Goal: Task Accomplishment & Management: Manage account settings

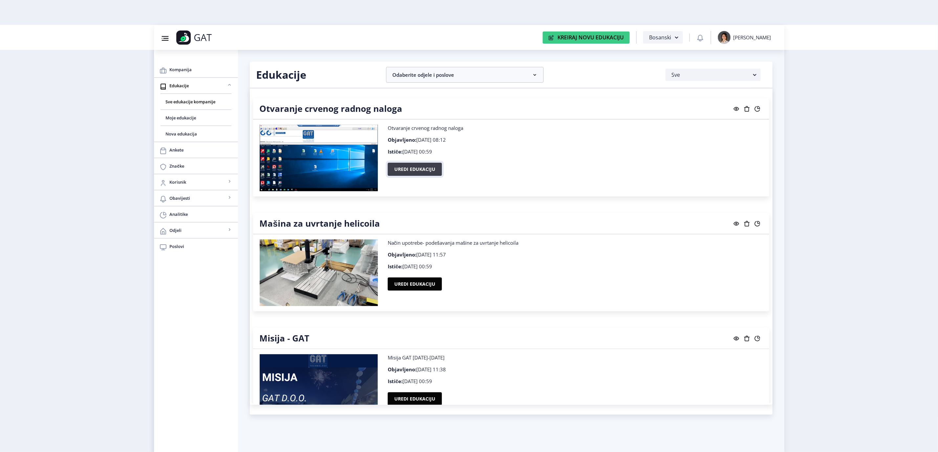
click at [413, 172] on button "Uredi edukaciju" at bounding box center [415, 169] width 54 height 13
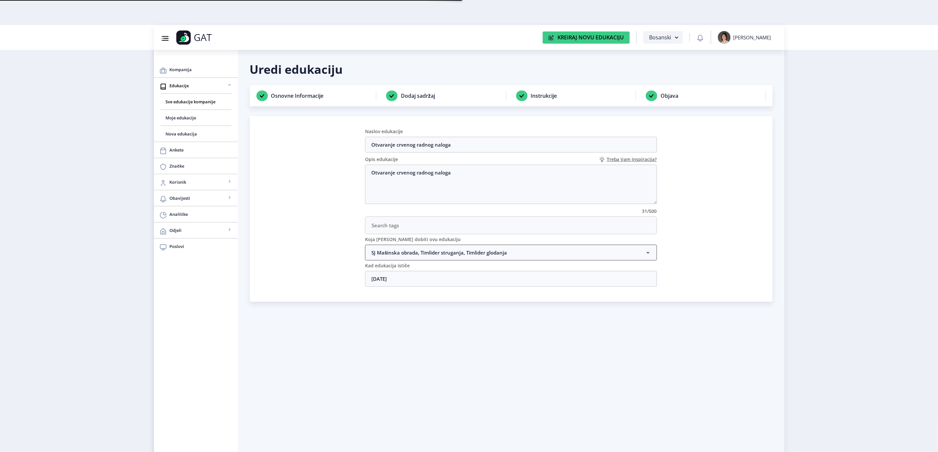
click at [522, 249] on nb-accordion-item-header "SJ Mašinska obrada, Timlider struganja, Timlider glodanja" at bounding box center [511, 253] width 292 height 16
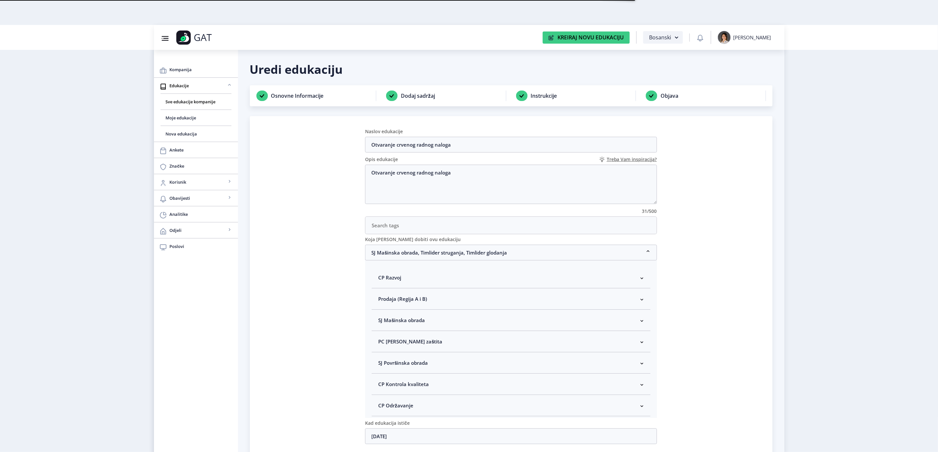
click at [442, 317] on nb-accordion-item-header "SJ Mašinska obrada" at bounding box center [511, 320] width 279 height 21
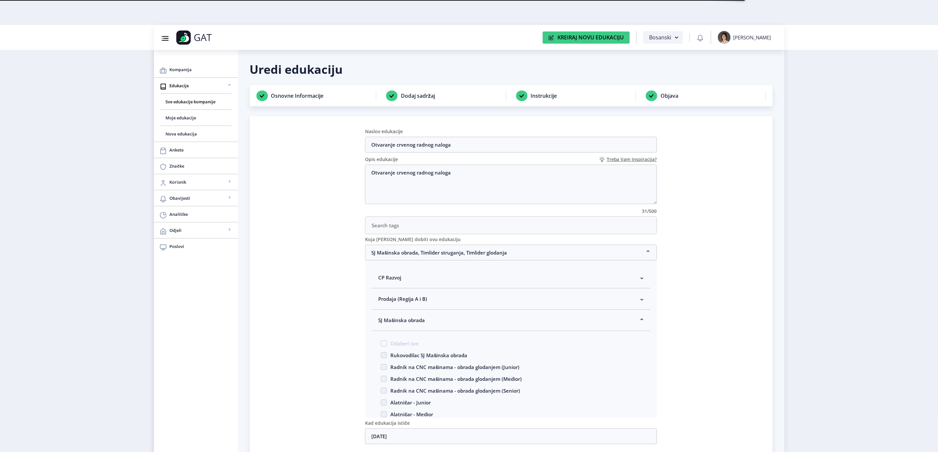
click at [425, 359] on span "Rukovodilac SJ Mašinska obrada" at bounding box center [427, 356] width 80 height 8
click at [381, 354] on input "Rukovodilac SJ Mašinska obrada" at bounding box center [381, 353] width 0 height 0
checkbox input "true"
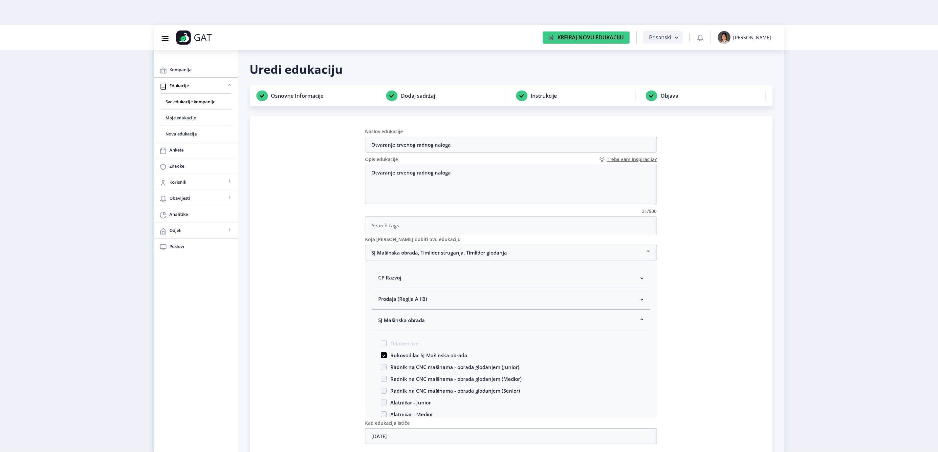
click at [421, 322] on span "SJ Mašinska obrada" at bounding box center [401, 320] width 47 height 8
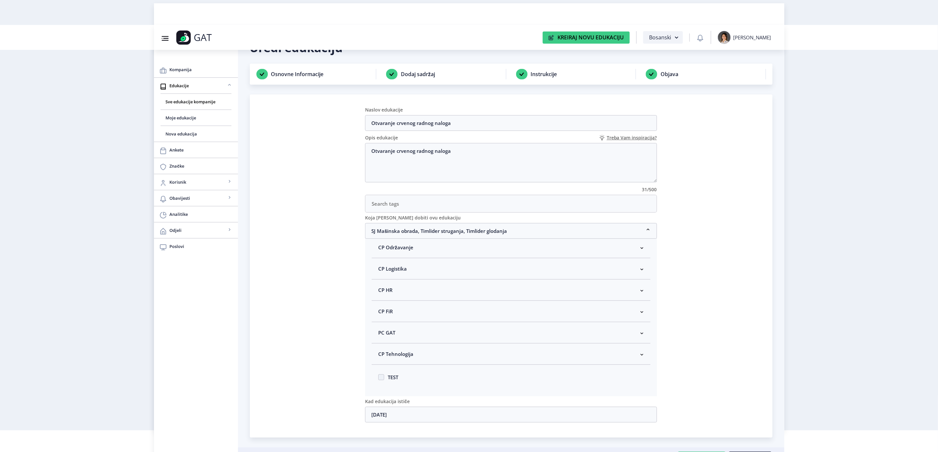
scroll to position [40, 0]
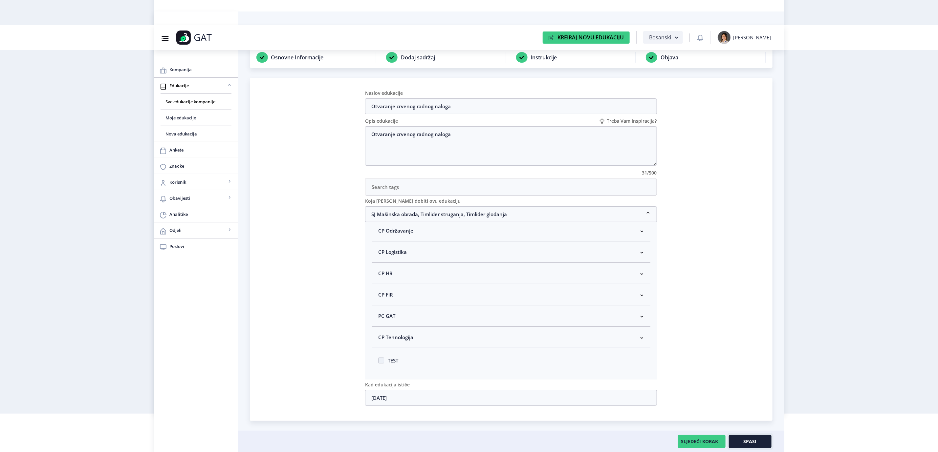
click at [749, 439] on span "Spasi" at bounding box center [749, 441] width 13 height 5
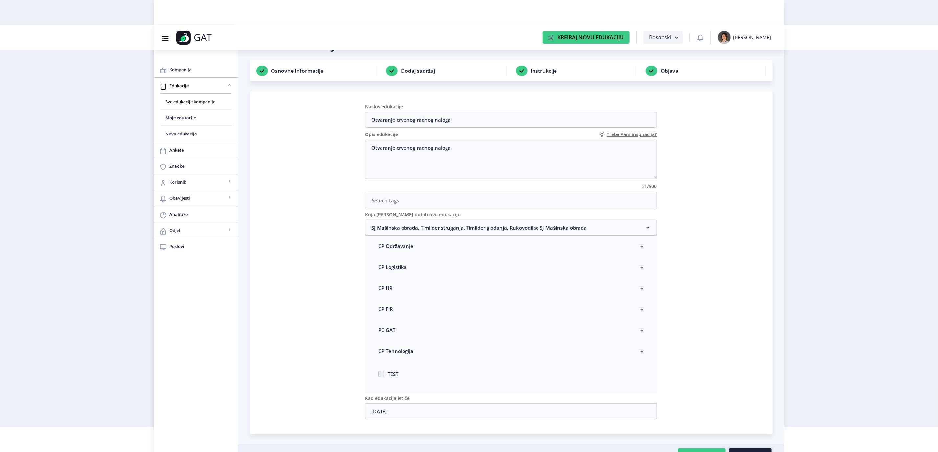
scroll to position [0, 0]
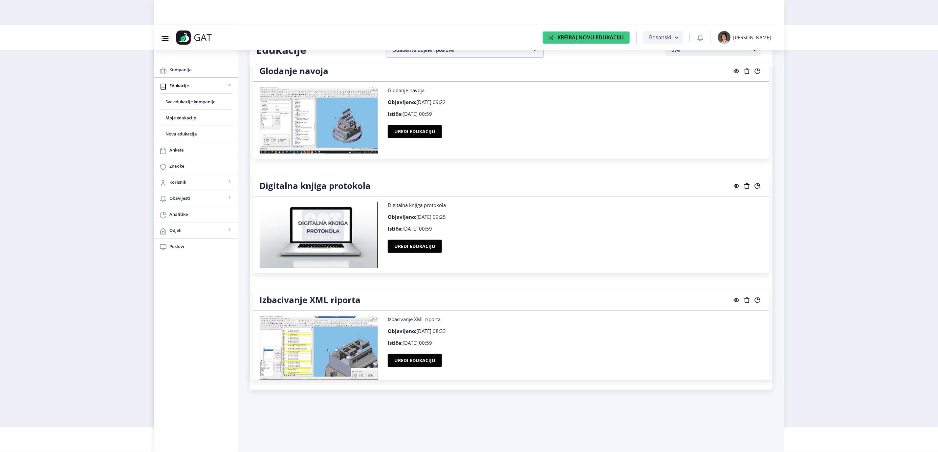
scroll to position [394, 0]
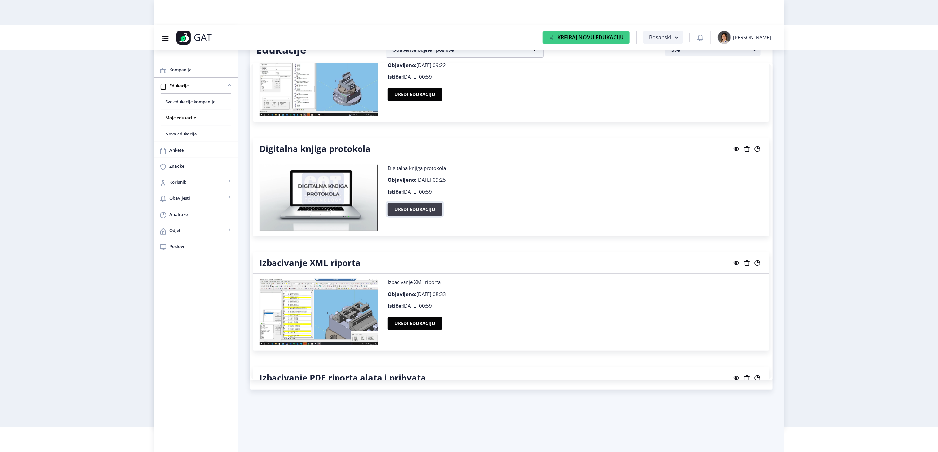
click at [437, 211] on button "Uredi edukaciju" at bounding box center [415, 209] width 54 height 13
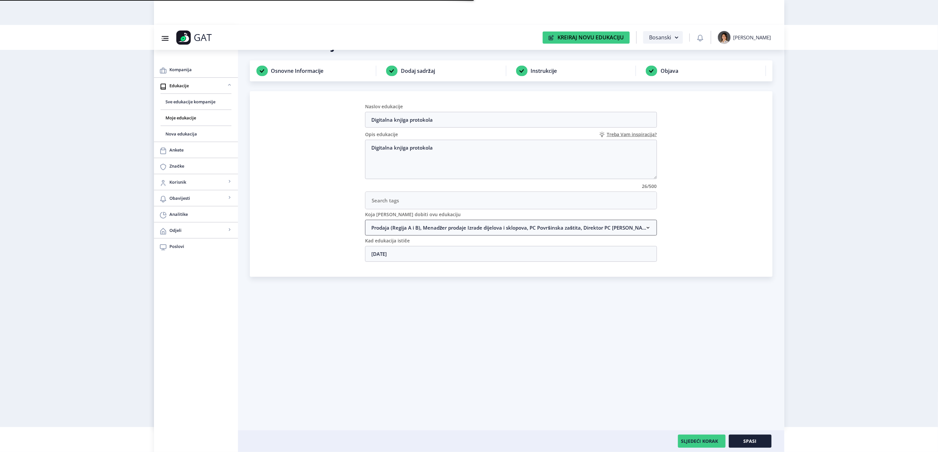
click at [432, 232] on nb-accordion-item-header "Prodaja (Regija A i B), Menadžer prodaje Izrade dijelova i sklopova, PC Površin…" at bounding box center [511, 228] width 292 height 16
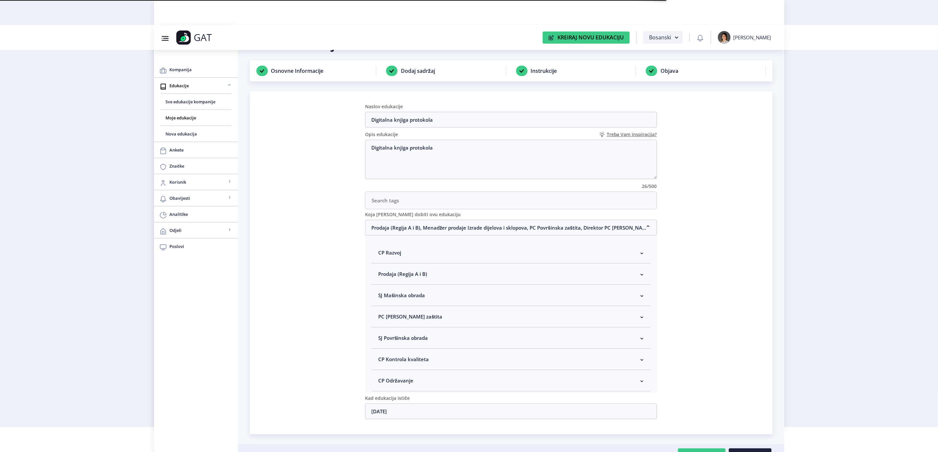
click at [423, 293] on span "SJ Mašinska obrada" at bounding box center [401, 295] width 47 height 8
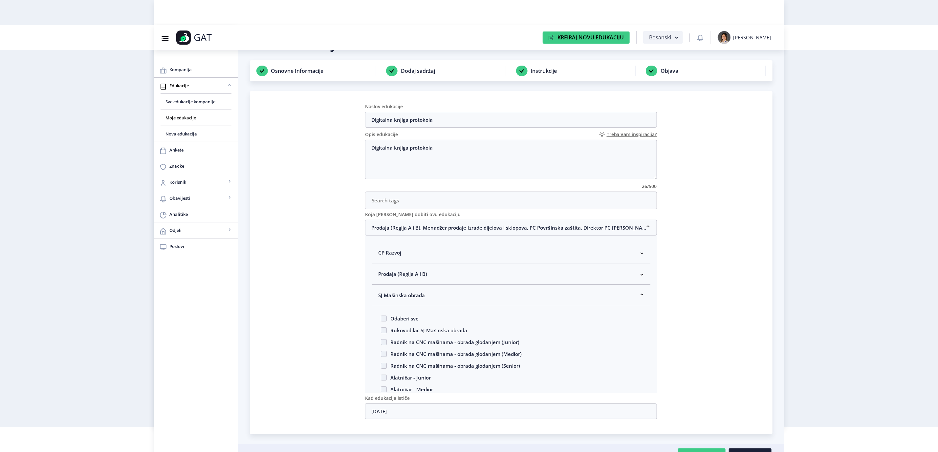
click at [422, 330] on span "Rukovodilac SJ Mašinska obrada" at bounding box center [427, 331] width 80 height 8
click at [381, 329] on input "Rukovodilac SJ Mašinska obrada" at bounding box center [381, 329] width 0 height 0
checkbox input "true"
click at [448, 224] on nb-accordion-item-header "Prodaja (Regija A i B), Menadžer prodaje Izrade dijelova i sklopova, PC Površin…" at bounding box center [511, 228] width 292 height 16
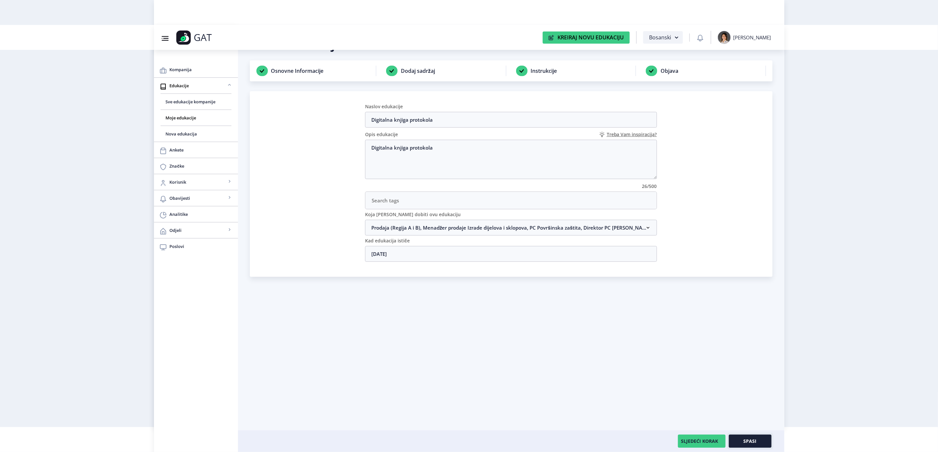
click at [755, 437] on button "Spasi" at bounding box center [750, 441] width 43 height 13
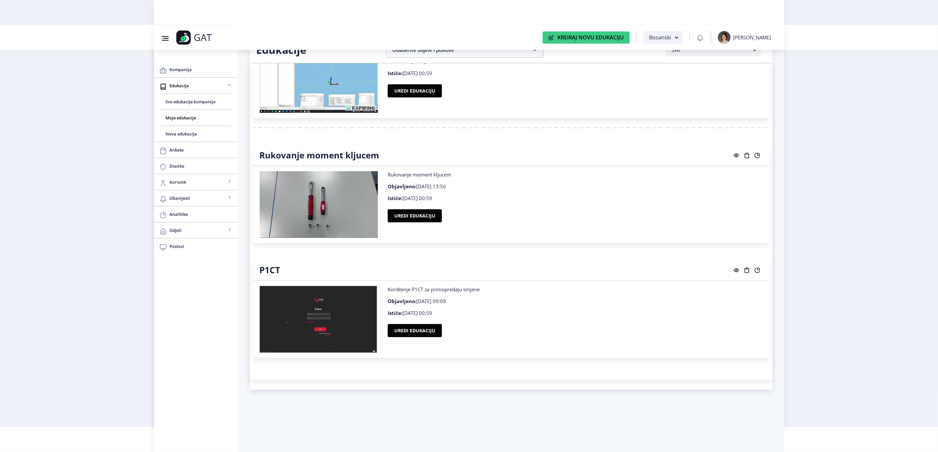
scroll to position [1329, 0]
